Goal: Answer question/provide support

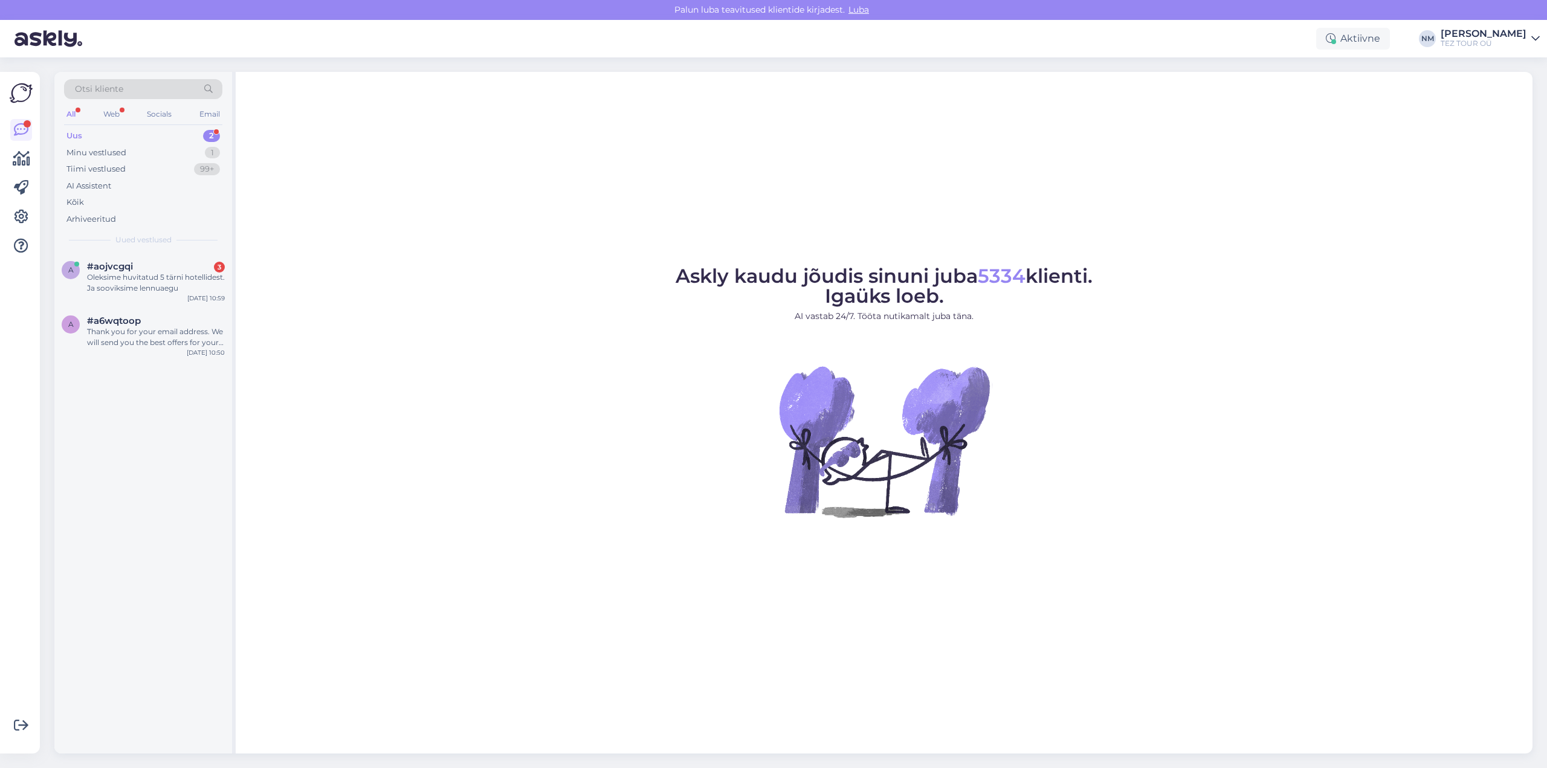
click at [215, 133] on div "2" at bounding box center [211, 136] width 17 height 12
click at [155, 333] on div "Thank you for your email address. We will send you the best offers for your all…" at bounding box center [156, 337] width 138 height 22
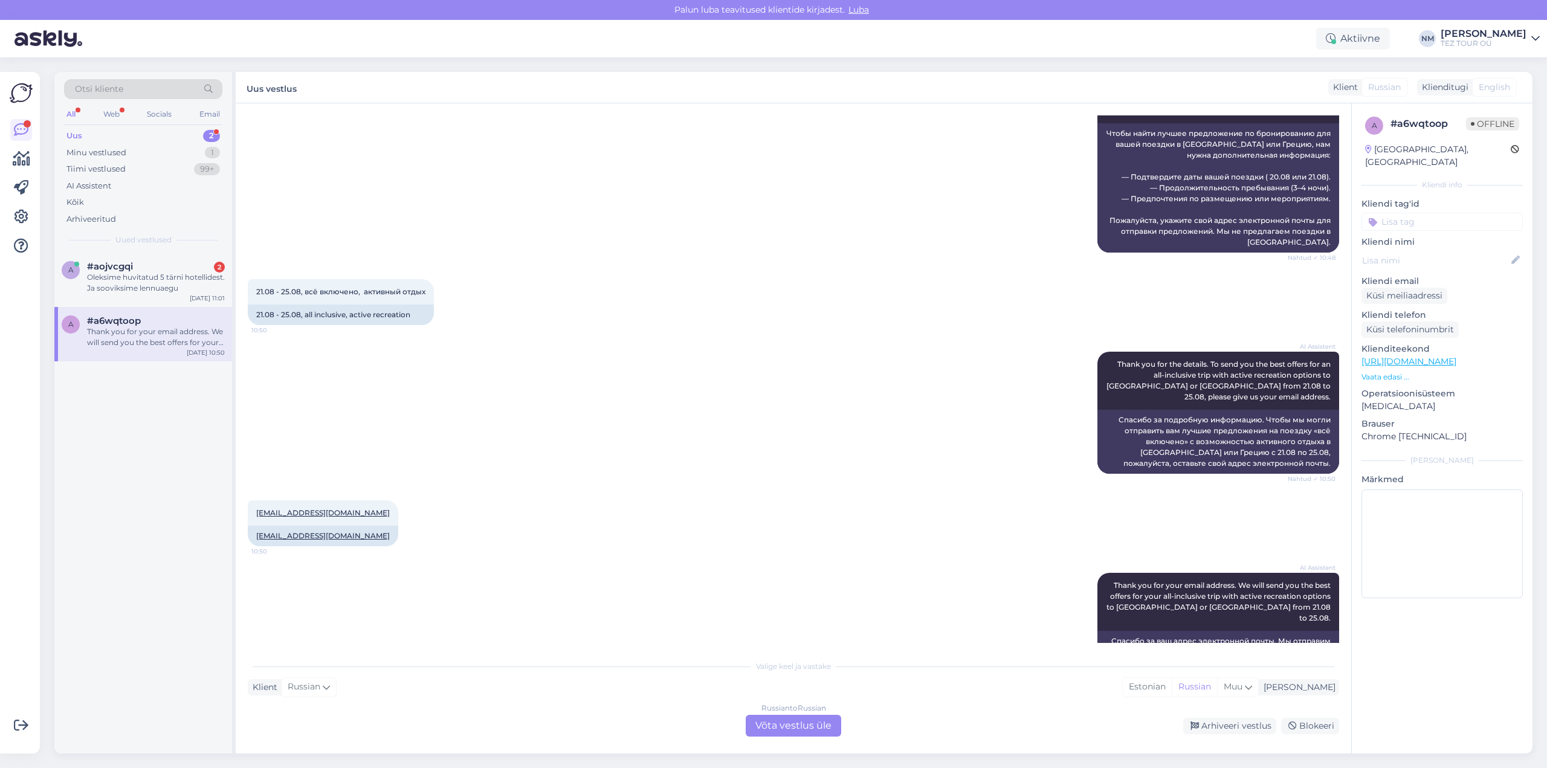
click at [806, 722] on div "Russian to Russian Võta vestlus üle" at bounding box center [793, 726] width 95 height 22
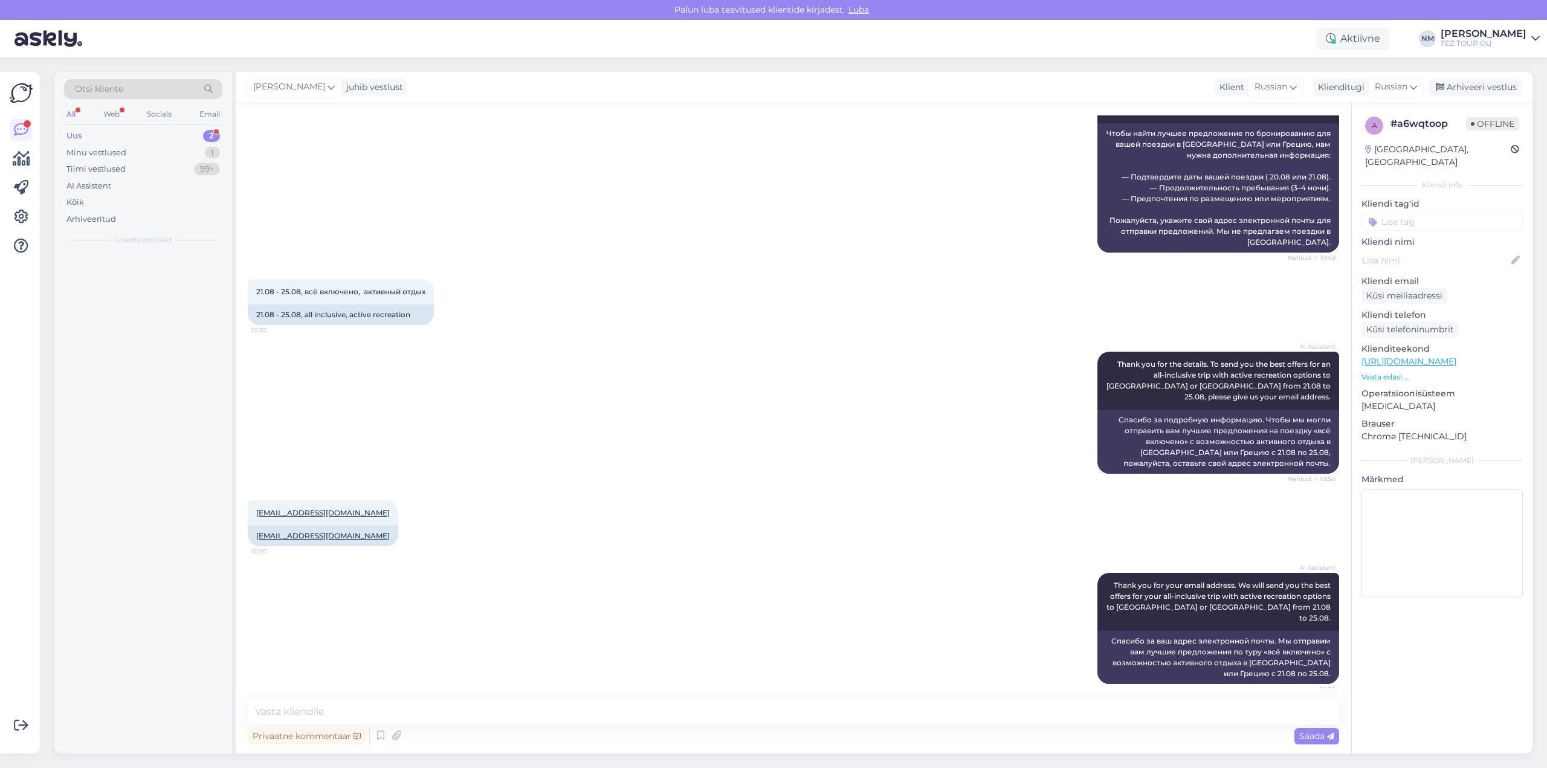
scroll to position [395, 0]
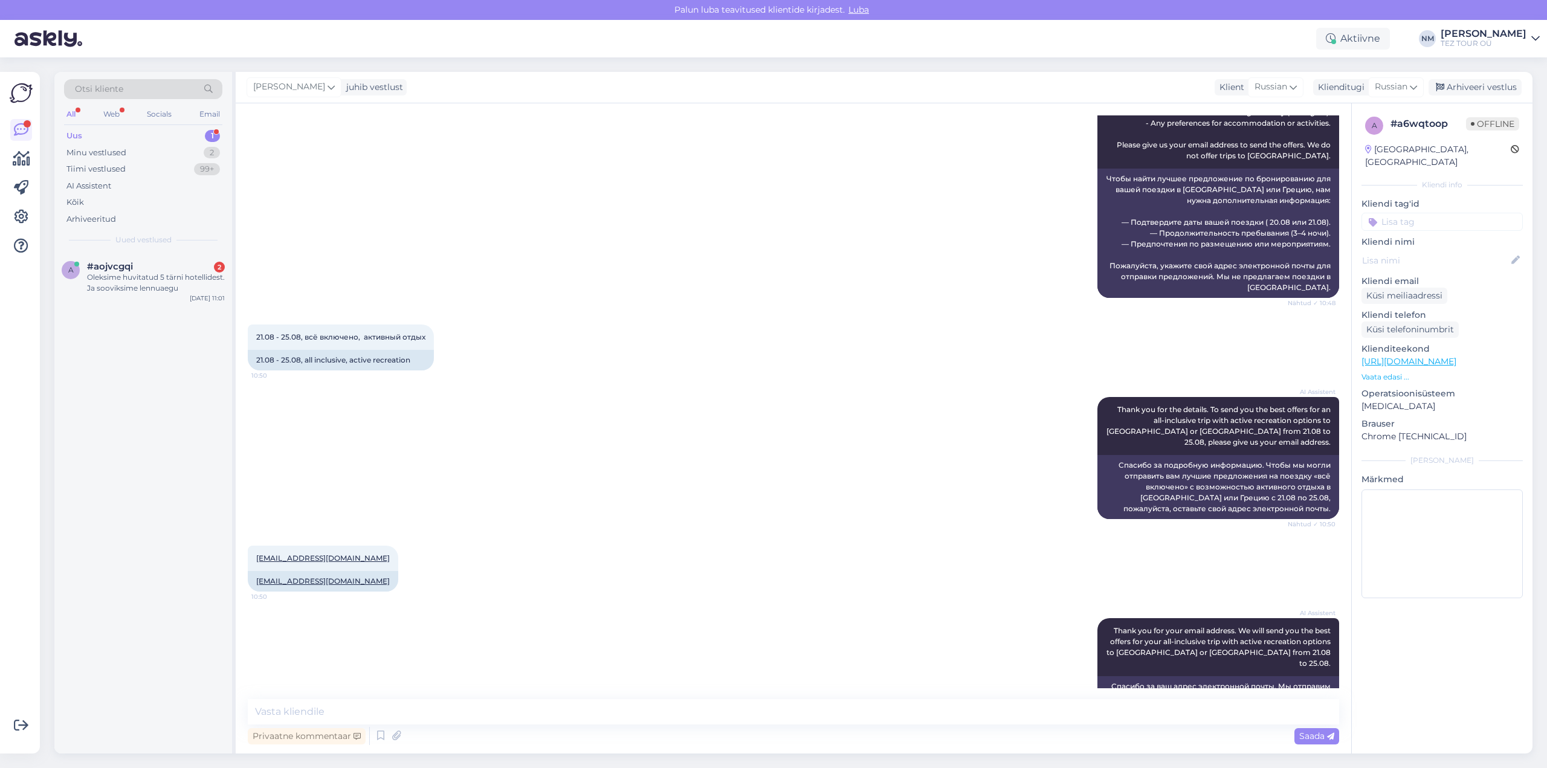
click at [1432, 236] on p "Kliendi nimi" at bounding box center [1442, 242] width 161 height 13
click at [1433, 213] on input at bounding box center [1442, 222] width 161 height 18
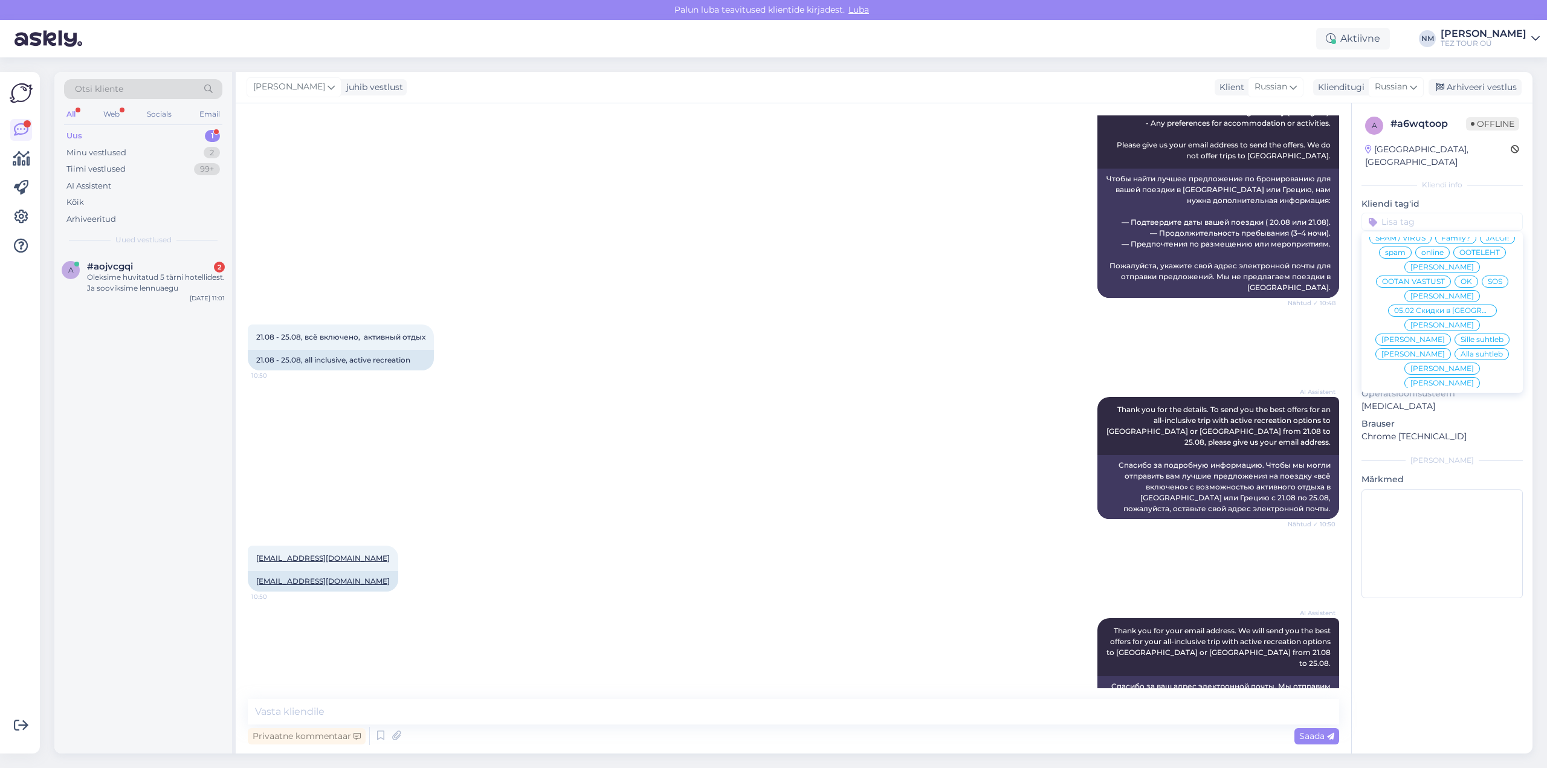
scroll to position [57, 0]
click at [1462, 353] on span "[PERSON_NAME]" at bounding box center [1442, 356] width 63 height 7
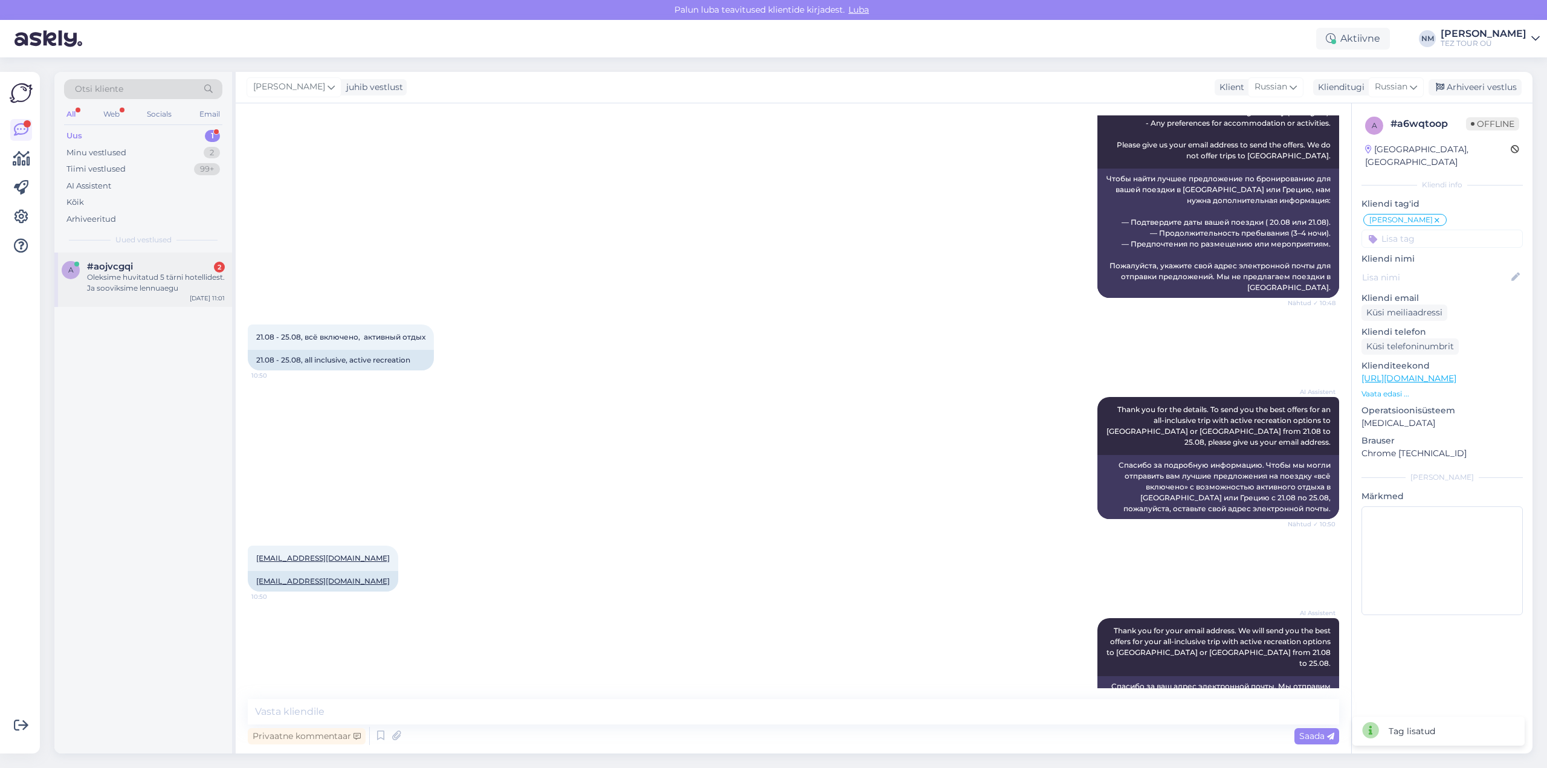
click at [144, 277] on div "Oleksime huvitatud 5 tärni hotellidest. Ja sooviksime lennuaegu" at bounding box center [156, 283] width 138 height 22
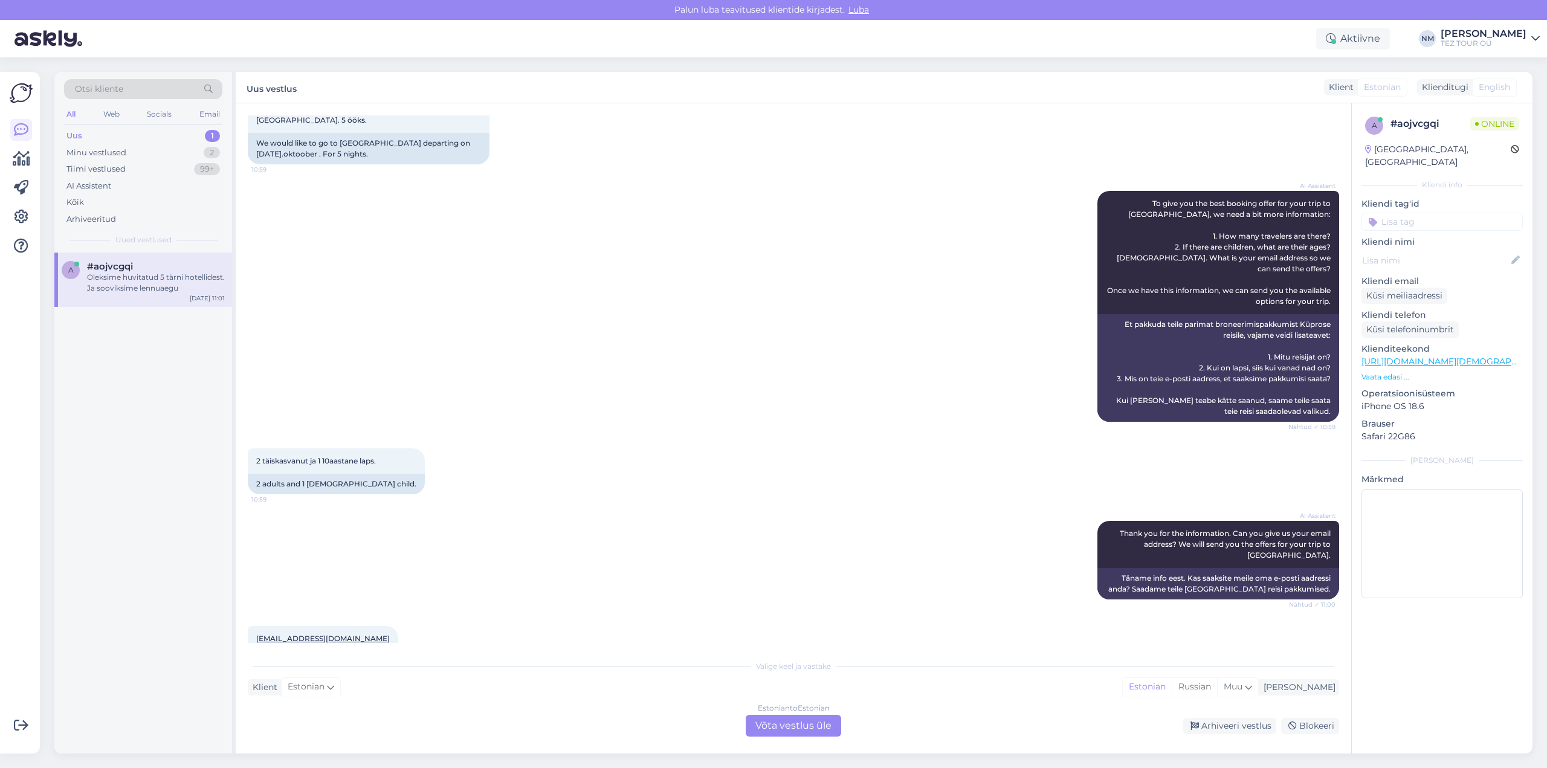
scroll to position [242, 0]
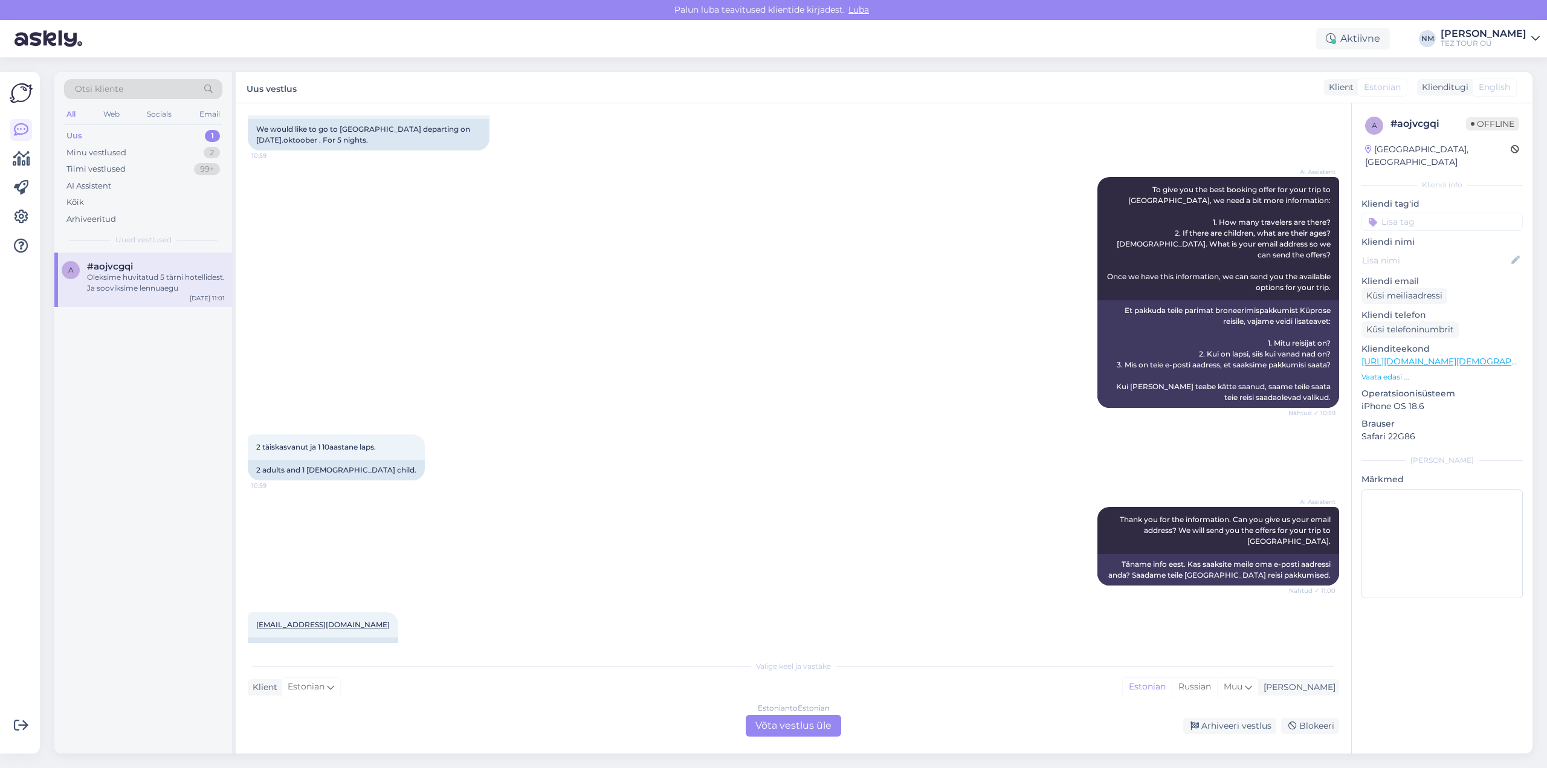
click at [808, 729] on div "Estonian to Estonian Võta vestlus üle" at bounding box center [793, 726] width 95 height 22
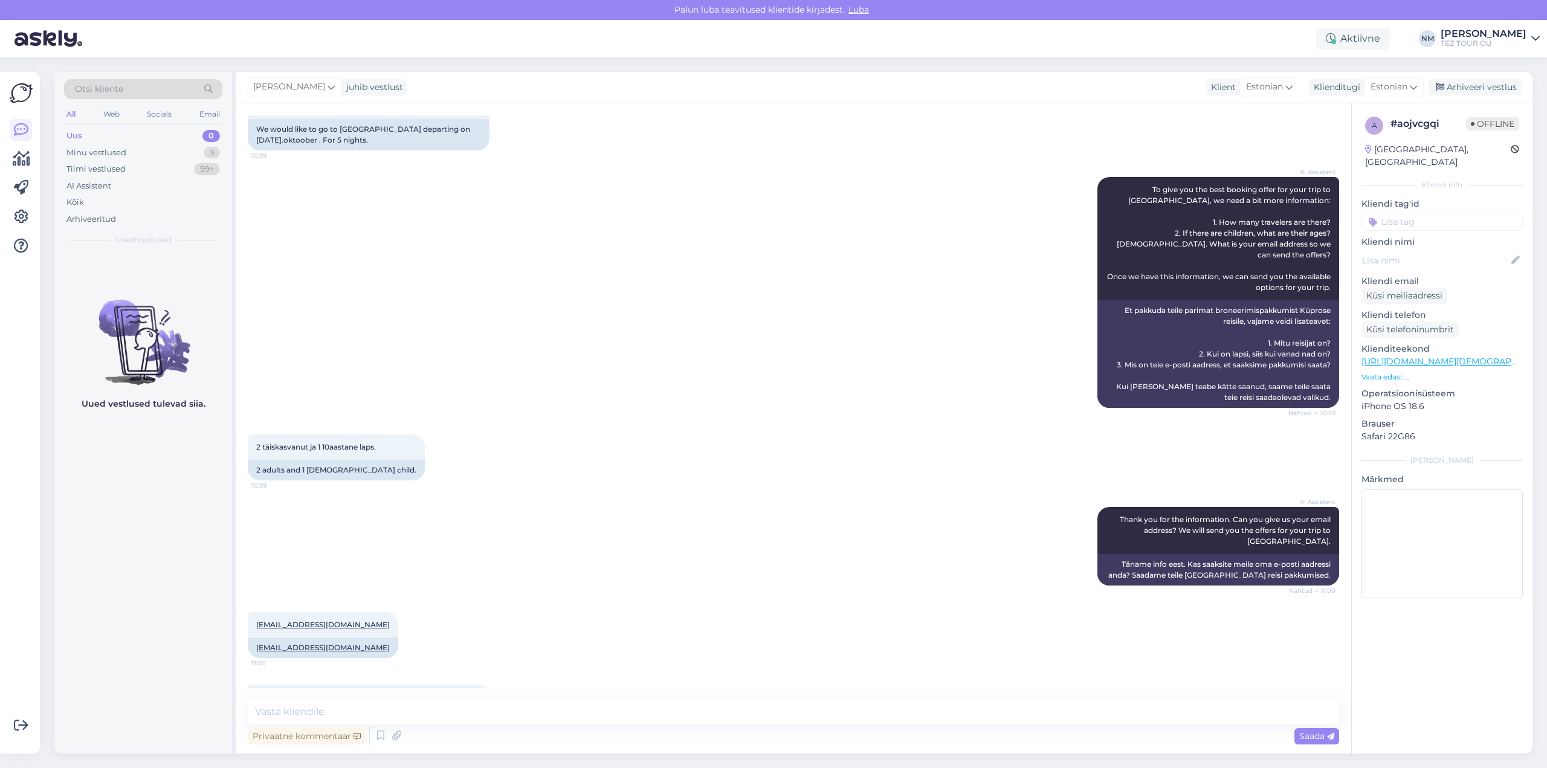
click at [1440, 213] on input at bounding box center [1442, 222] width 161 height 18
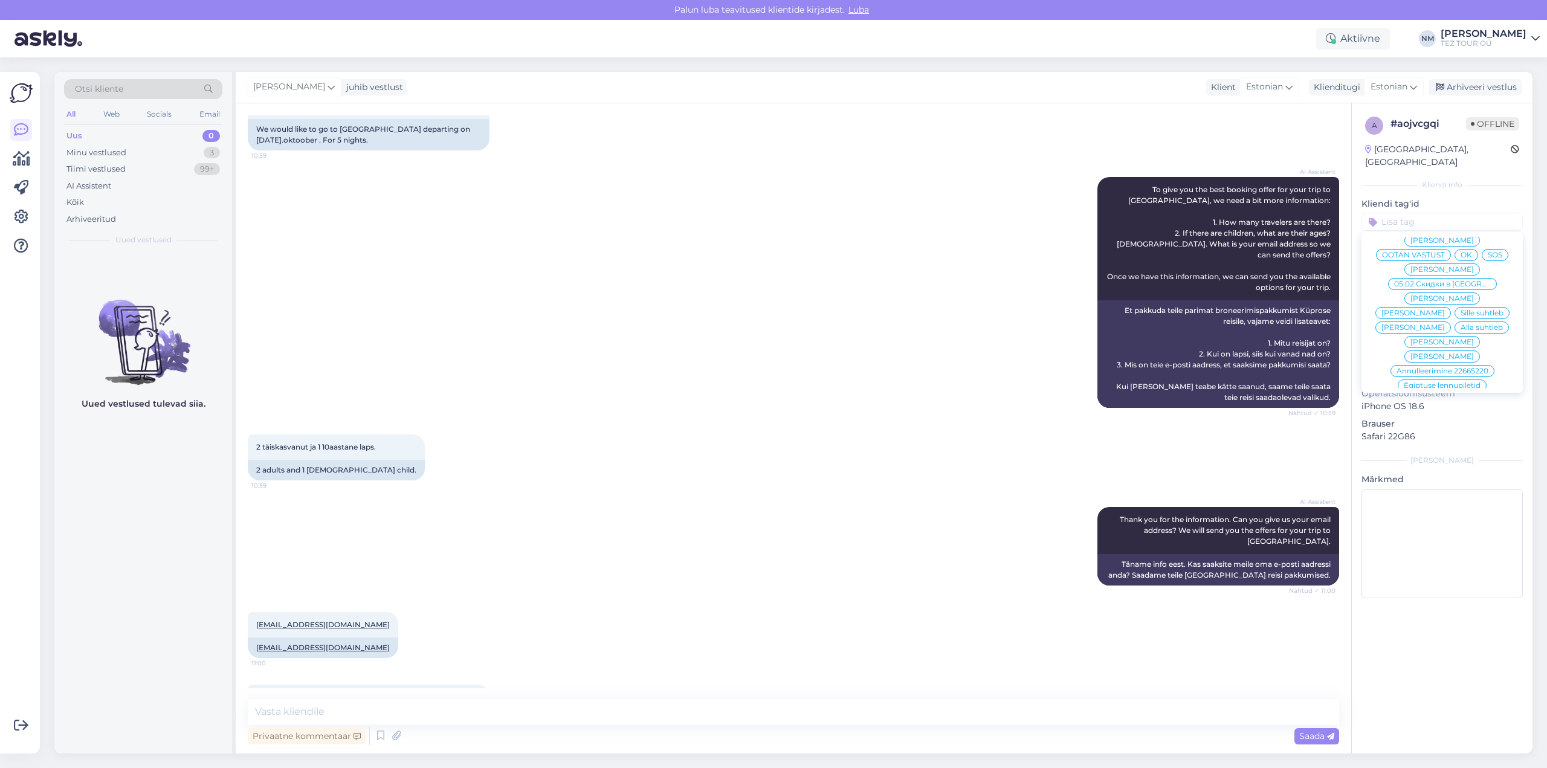
click at [1458, 353] on span "[PERSON_NAME]" at bounding box center [1442, 356] width 63 height 7
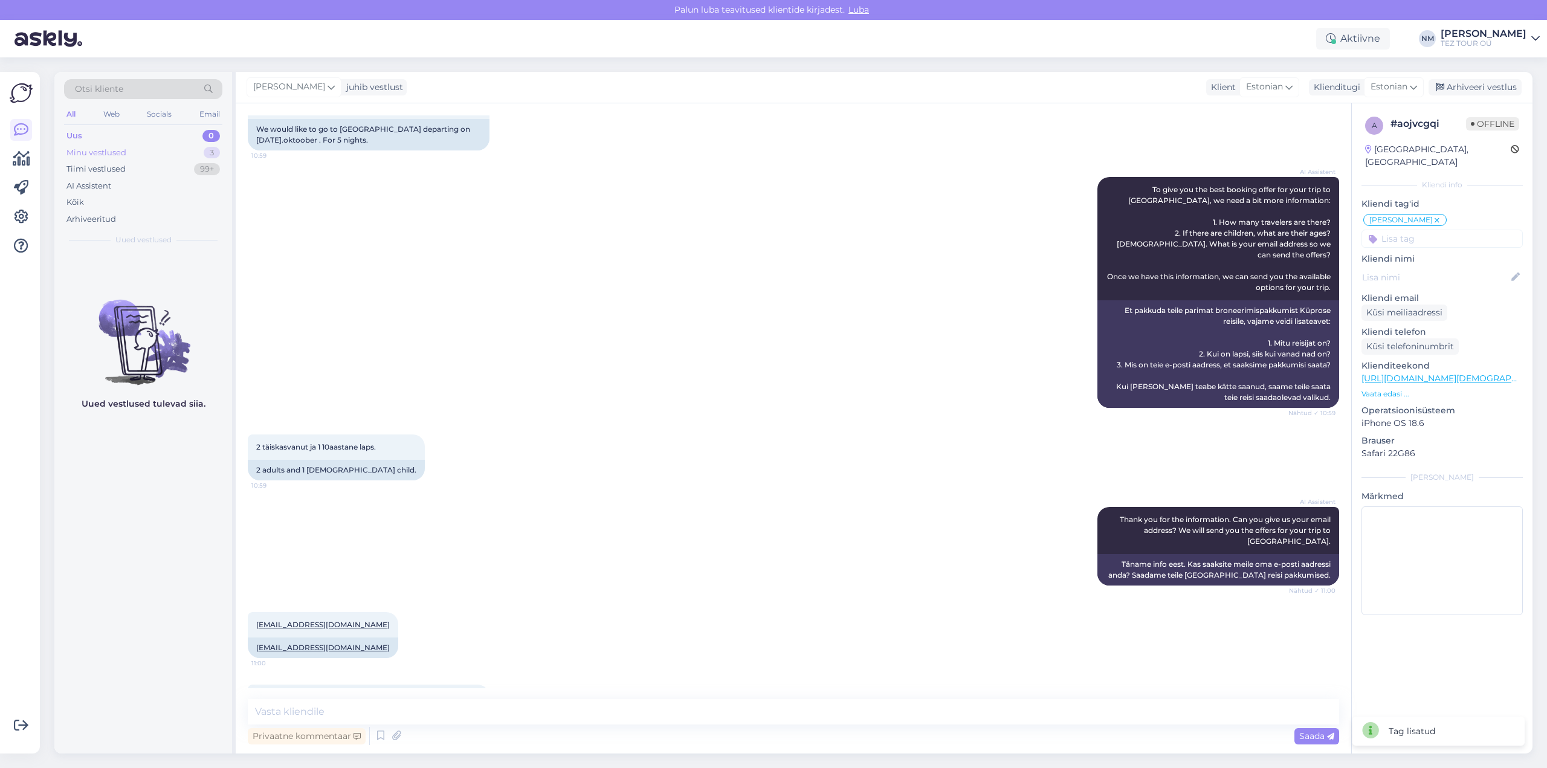
click at [211, 151] on div "3" at bounding box center [212, 153] width 16 height 12
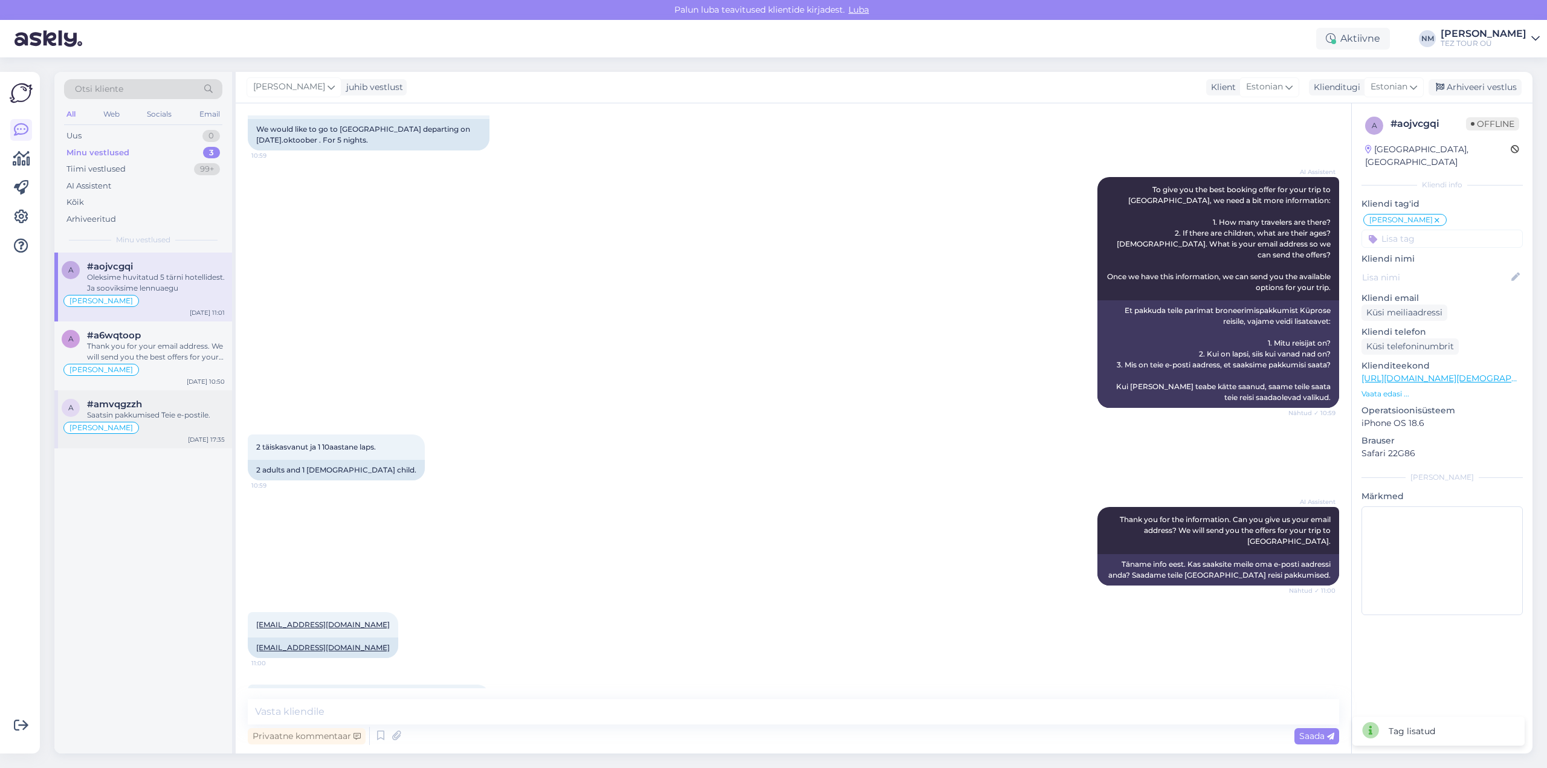
click at [163, 418] on div "Saatsin pakkumised Teie e-postile." at bounding box center [156, 415] width 138 height 11
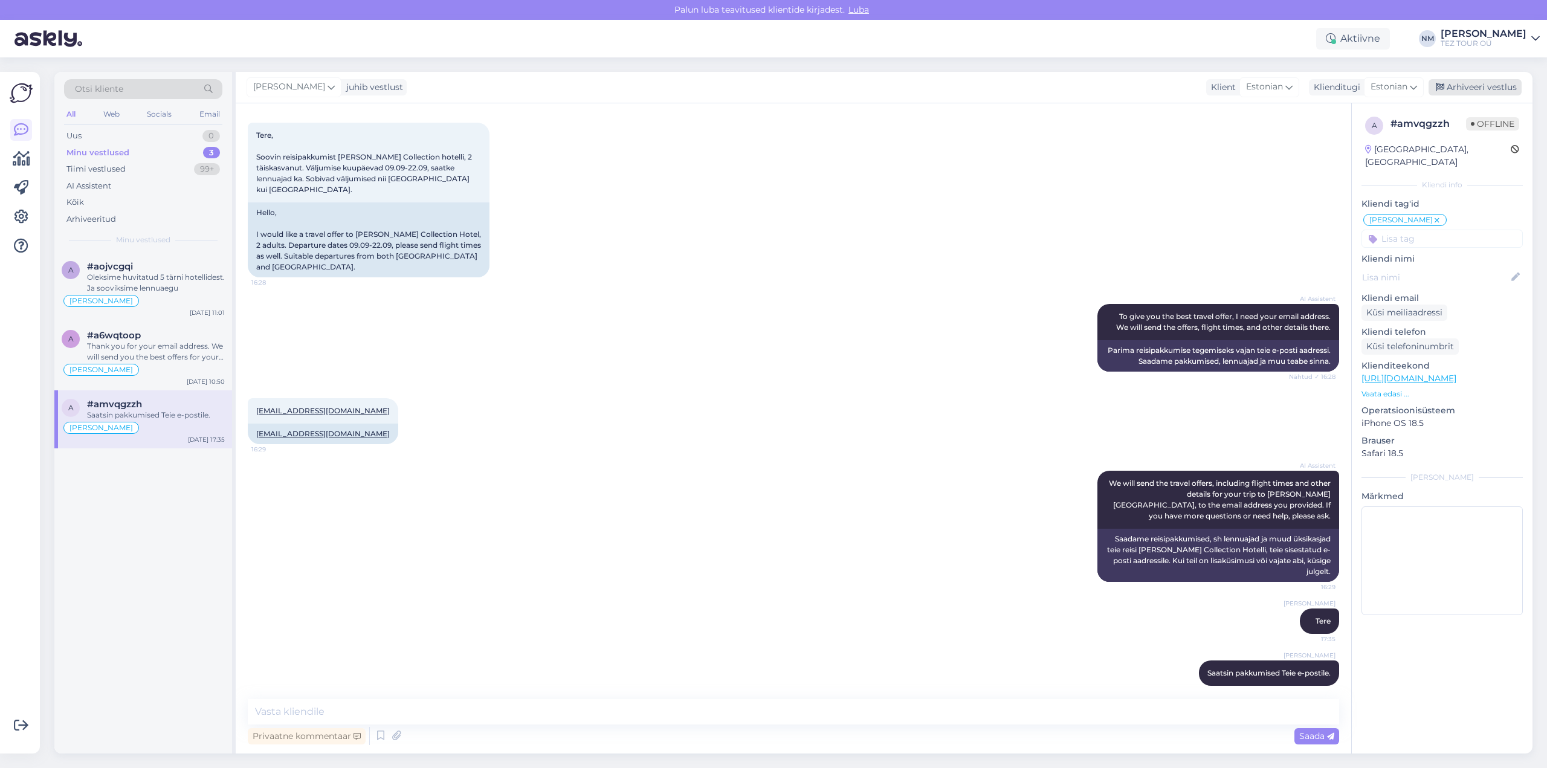
click at [1475, 85] on div "Arhiveeri vestlus" at bounding box center [1475, 87] width 93 height 16
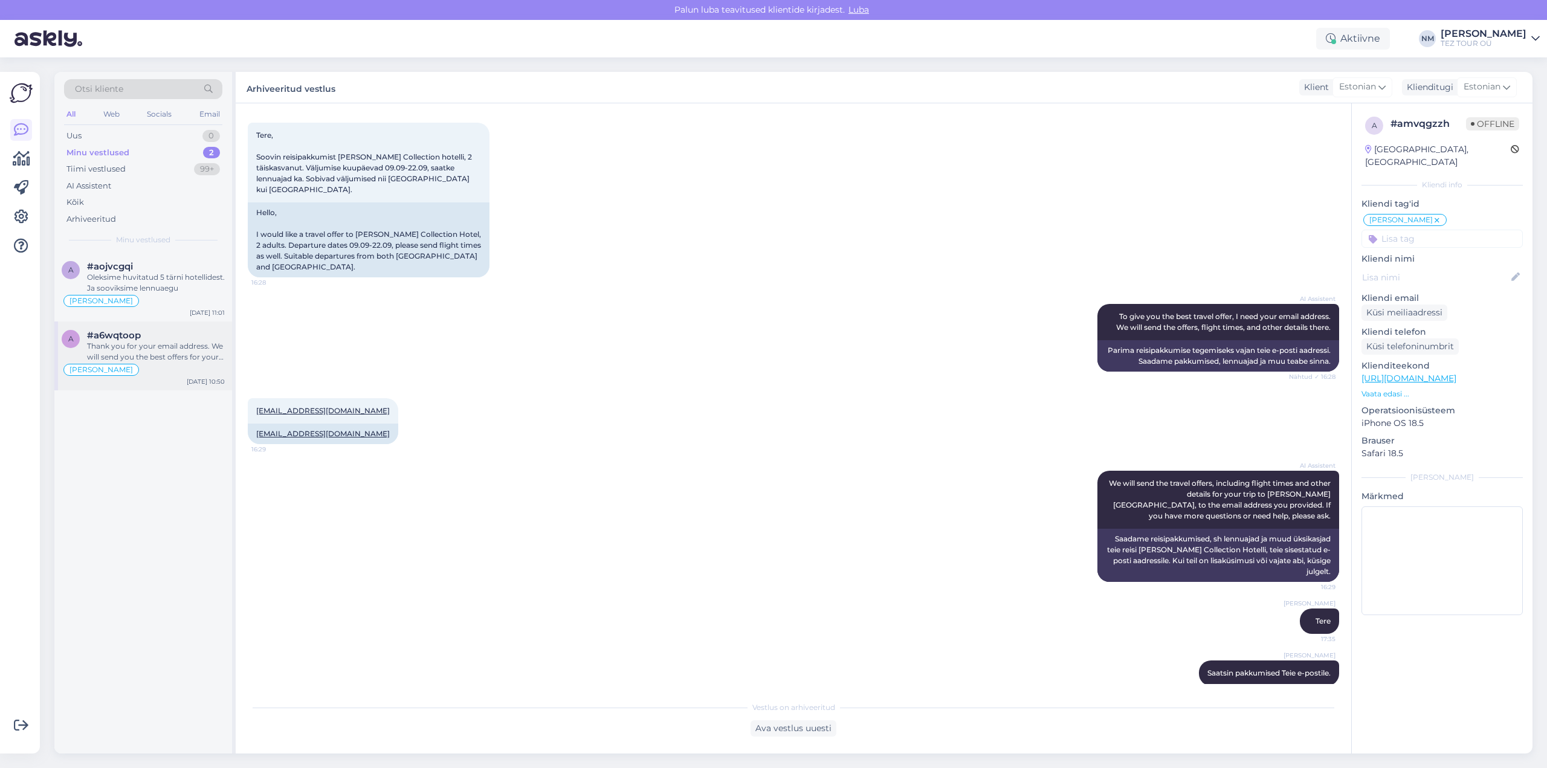
click at [147, 354] on div "Thank you for your email address. We will send you the best offers for your all…" at bounding box center [156, 352] width 138 height 22
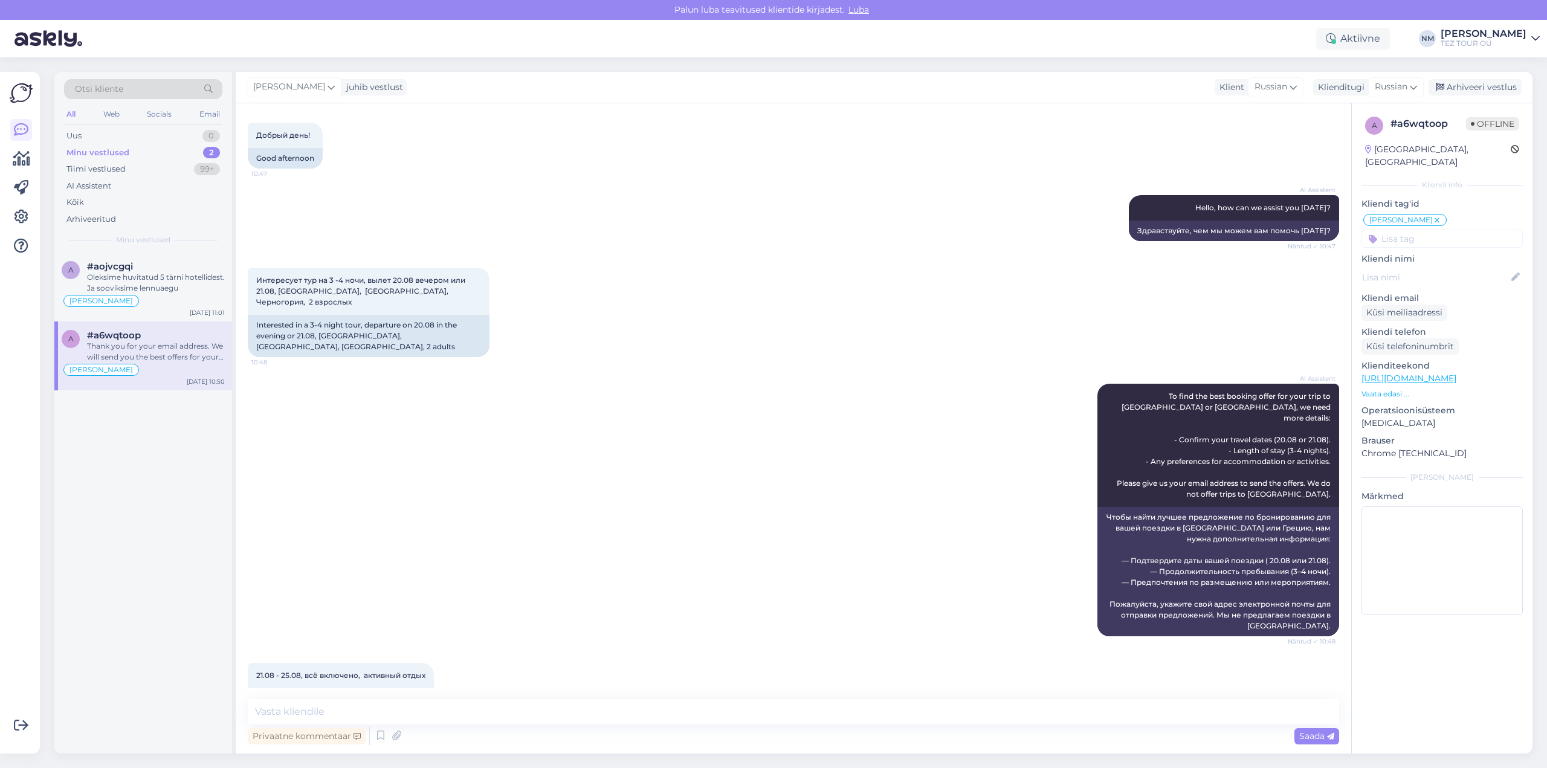
scroll to position [395, 0]
